Goal: Find specific page/section: Find specific page/section

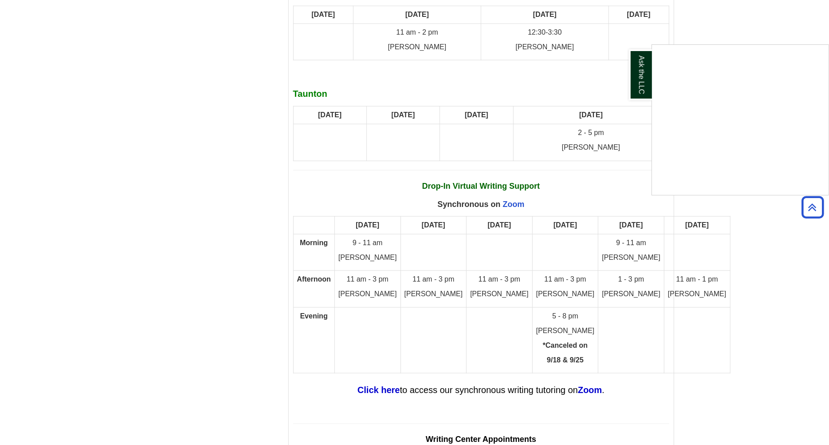
scroll to position [4469, 0]
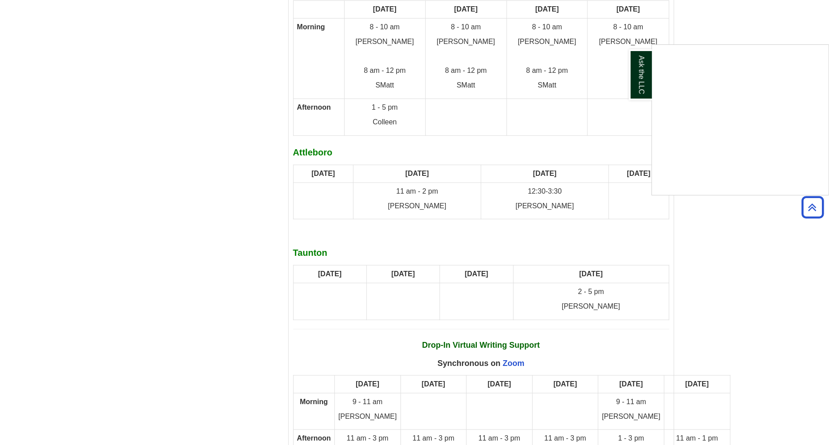
click at [510, 273] on div "Ask the LLC" at bounding box center [414, 222] width 829 height 445
click at [510, 359] on link "Zoom" at bounding box center [514, 363] width 22 height 9
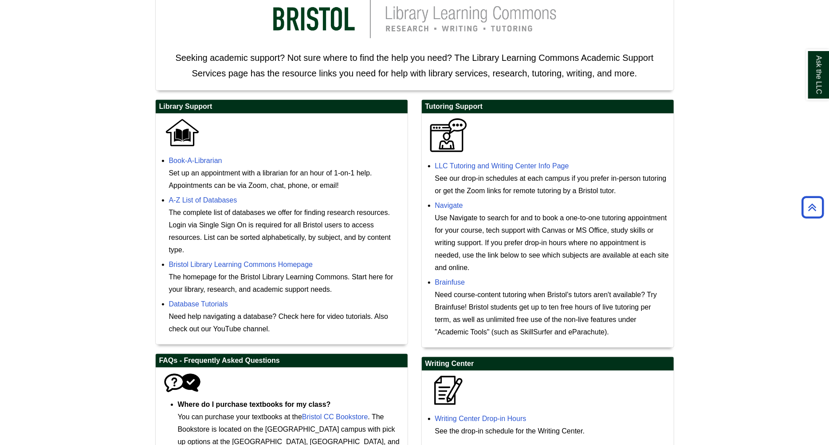
scroll to position [210, 0]
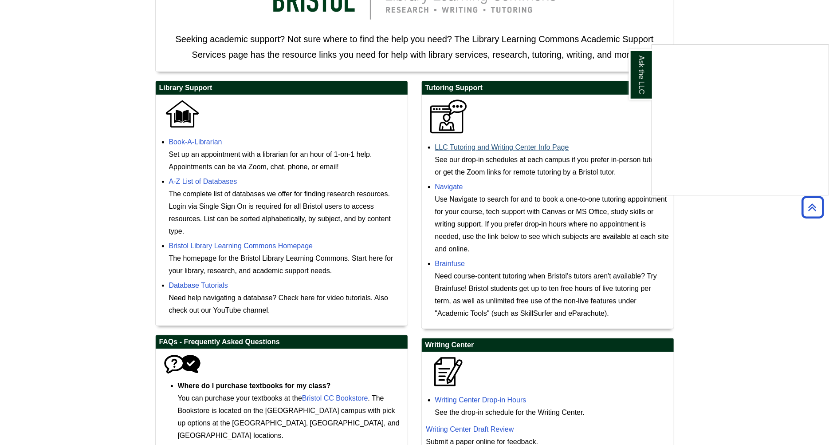
click at [545, 146] on div "Ask the LLC" at bounding box center [414, 222] width 829 height 445
click at [539, 143] on link "LLC Tutoring and Writing Center Info Page" at bounding box center [502, 147] width 134 height 8
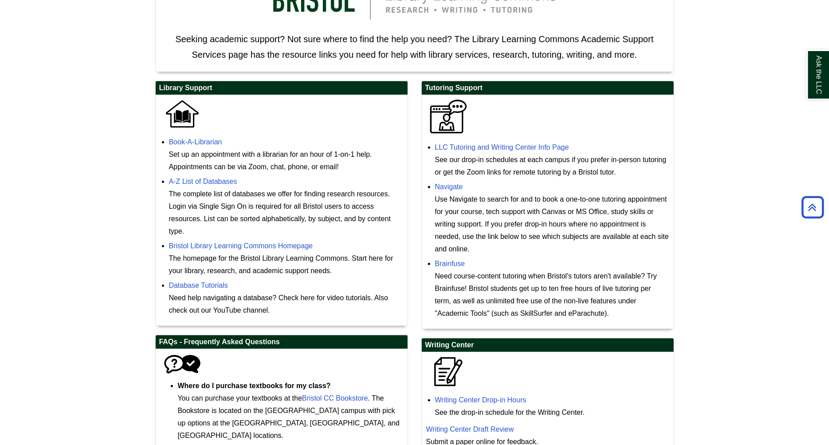
scroll to position [208, 0]
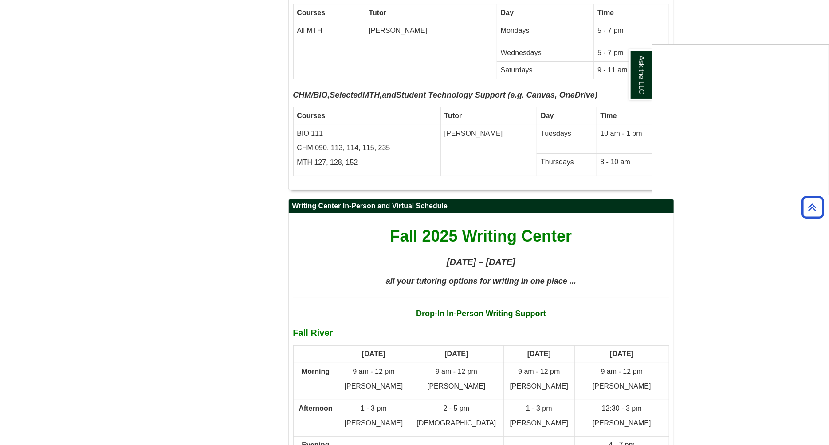
scroll to position [4627, 0]
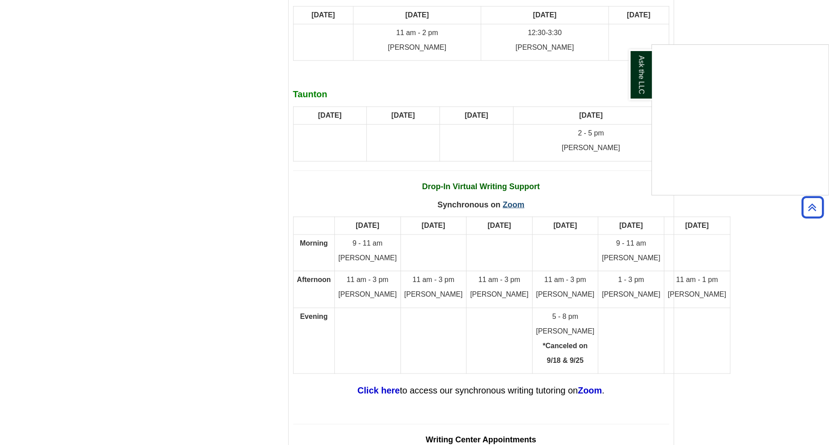
click at [510, 111] on div "Ask the LLC" at bounding box center [414, 222] width 829 height 445
click at [510, 200] on link "Zoom" at bounding box center [514, 204] width 22 height 9
